Goal: Task Accomplishment & Management: Manage account settings

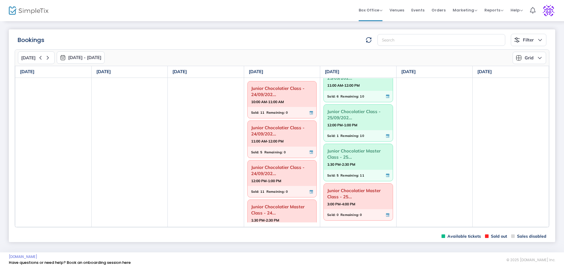
scroll to position [57, 0]
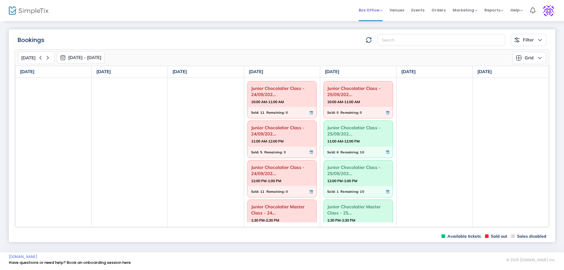
drag, startPoint x: 382, startPoint y: 9, endPoint x: 380, endPoint y: 15, distance: 6.6
click at [382, 9] on span "Box Office" at bounding box center [371, 10] width 24 height 6
click at [373, 32] on li "Bookings" at bounding box center [380, 31] width 42 height 11
click at [47, 58] on icon at bounding box center [47, 57] width 7 height 7
click at [45, 57] on icon at bounding box center [47, 57] width 7 height 7
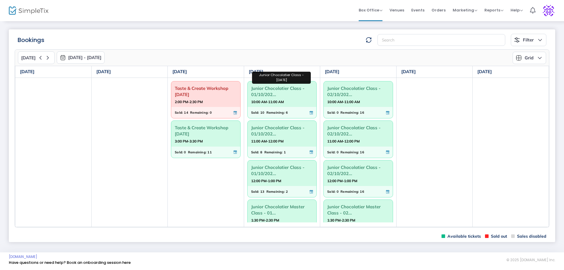
click at [281, 98] on span "Junior Chocolatier Class - 01/10/202..." at bounding box center [282, 91] width 62 height 15
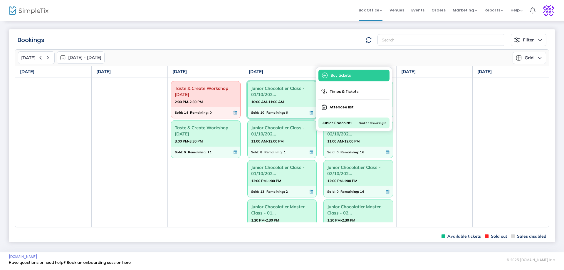
click at [338, 103] on span "Attendee list" at bounding box center [354, 107] width 71 height 11
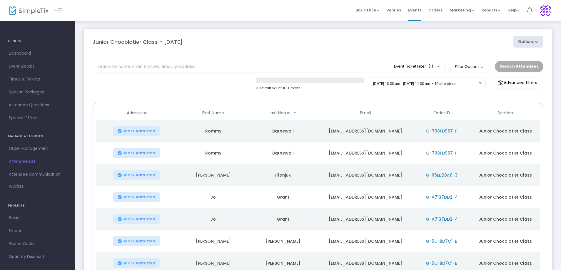
scroll to position [91, 0]
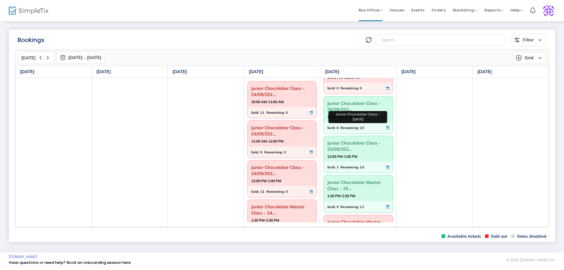
scroll to position [57, 0]
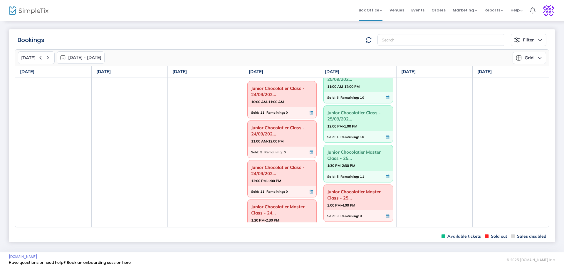
scroll to position [57, 0]
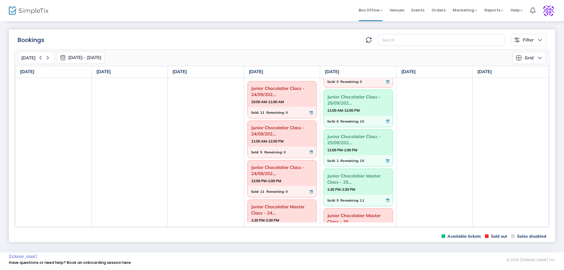
scroll to position [37, 0]
